Goal: Find specific page/section: Find specific page/section

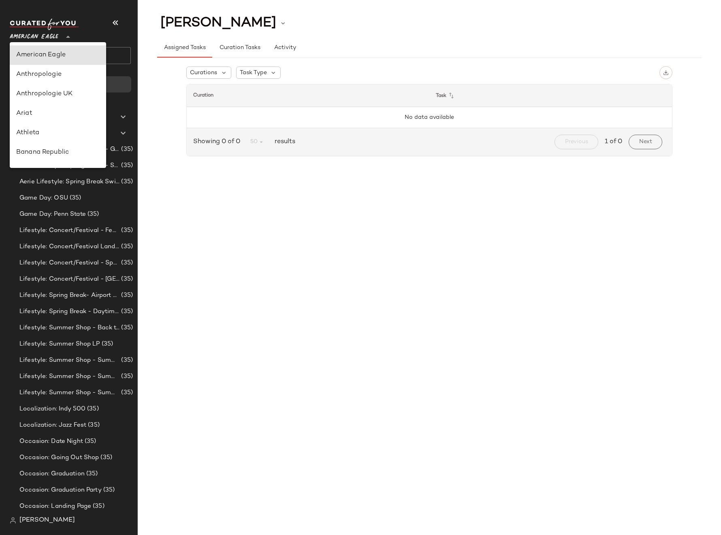
click at [45, 36] on span "American Eagle" at bounding box center [34, 35] width 49 height 15
click at [252, 246] on div "Jim Wang Assigned Tasks Curation Tasks Activity Curations Task Type Curation Ta…" at bounding box center [430, 274] width 584 height 522
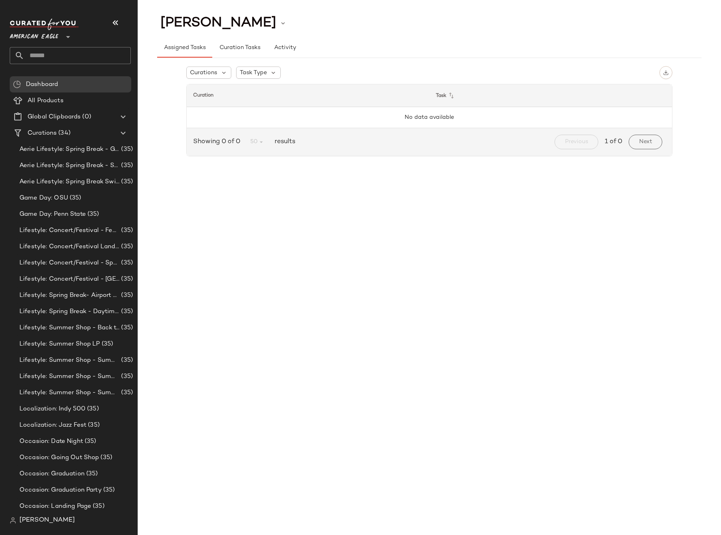
click at [45, 516] on span "[PERSON_NAME]" at bounding box center [47, 520] width 56 height 10
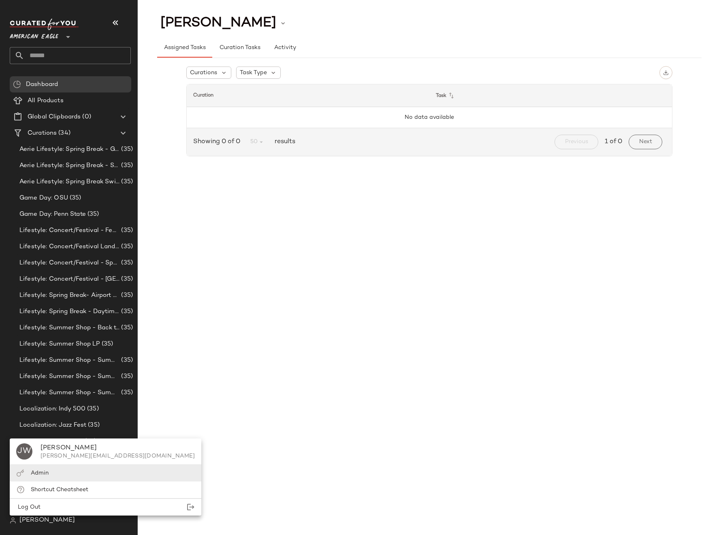
click at [49, 474] on div "Admin" at bounding box center [106, 472] width 192 height 17
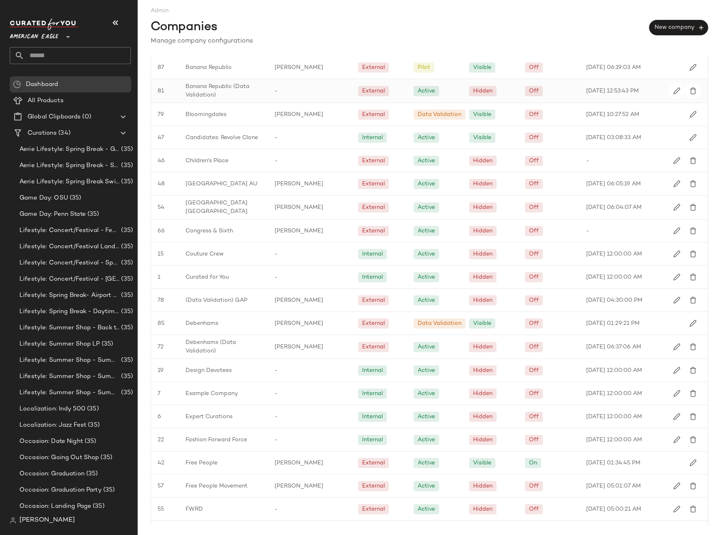
scroll to position [443, 0]
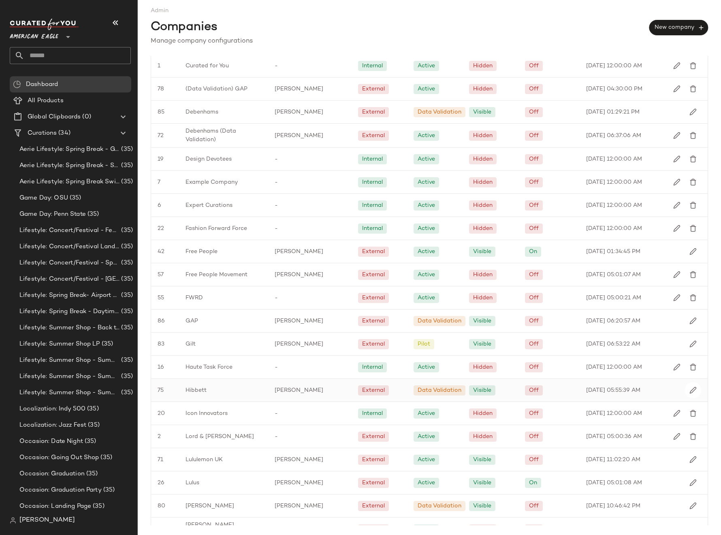
click at [215, 386] on div "Hibbett" at bounding box center [223, 390] width 89 height 23
